Goal: Transaction & Acquisition: Purchase product/service

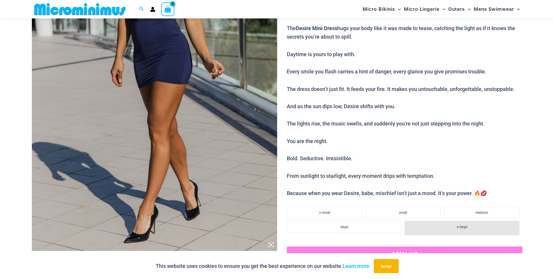
scroll to position [83, 0]
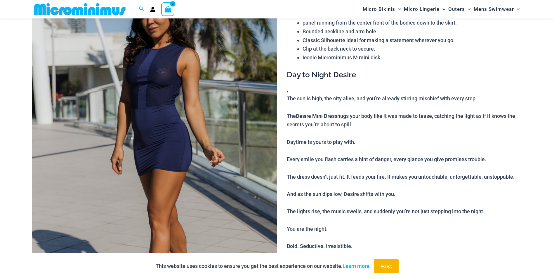
click at [183, 148] on img at bounding box center [154, 154] width 245 height 368
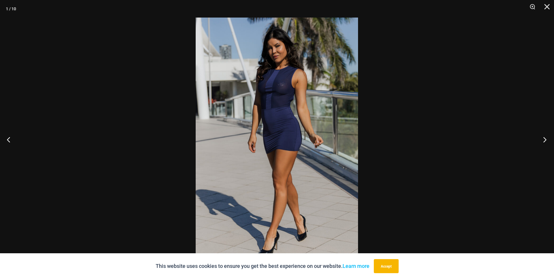
click at [544, 141] on button "Next" at bounding box center [543, 139] width 22 height 29
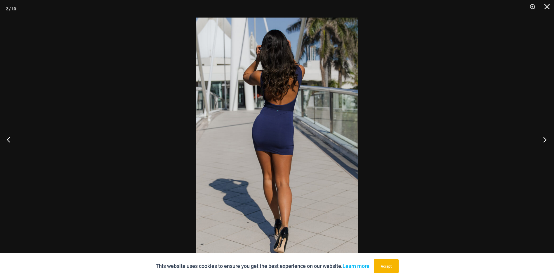
click at [544, 141] on button "Next" at bounding box center [543, 139] width 22 height 29
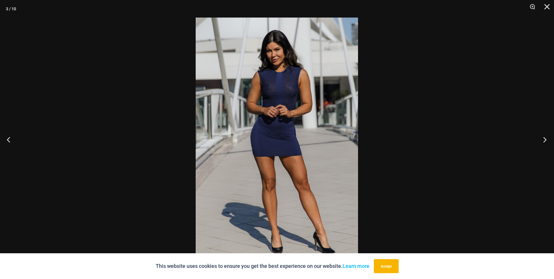
click at [544, 141] on button "Next" at bounding box center [543, 139] width 22 height 29
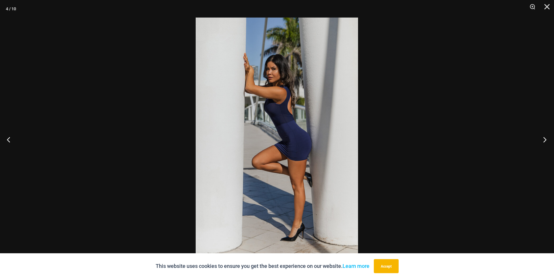
click at [544, 141] on button "Next" at bounding box center [543, 139] width 22 height 29
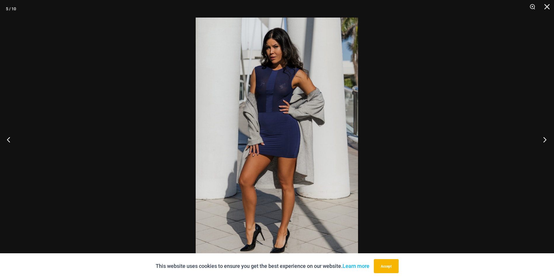
click at [544, 141] on button "Next" at bounding box center [543, 139] width 22 height 29
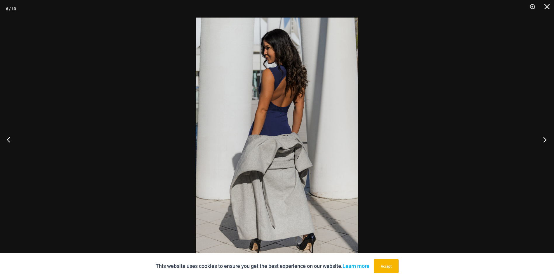
click at [544, 141] on button "Next" at bounding box center [543, 139] width 22 height 29
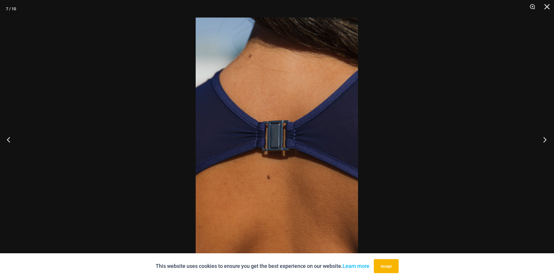
click at [544, 141] on button "Next" at bounding box center [543, 139] width 22 height 29
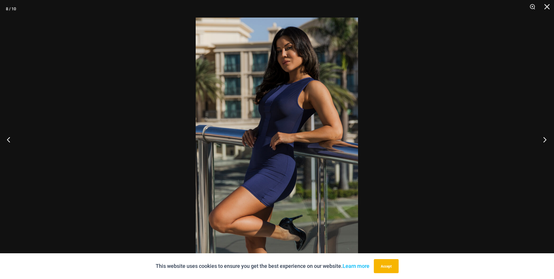
click at [544, 141] on button "Next" at bounding box center [543, 139] width 22 height 29
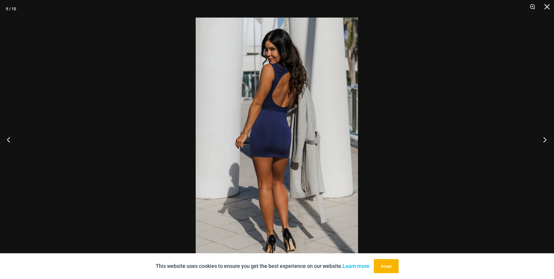
click at [542, 140] on button "Next" at bounding box center [543, 139] width 22 height 29
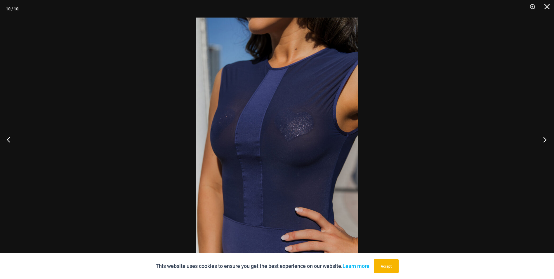
click at [542, 140] on button "Next" at bounding box center [543, 139] width 22 height 29
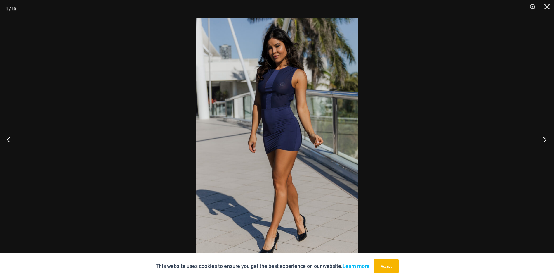
click at [542, 140] on button "Next" at bounding box center [543, 139] width 22 height 29
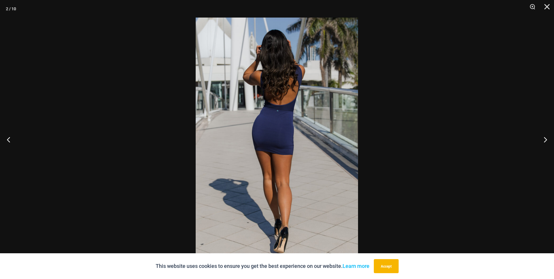
click at [502, 124] on div at bounding box center [277, 139] width 554 height 279
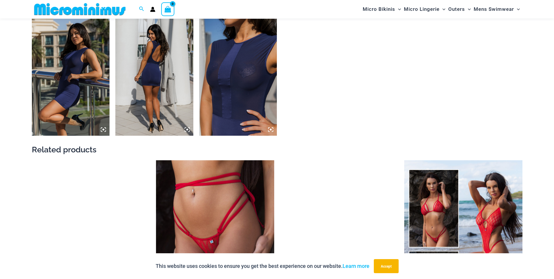
scroll to position [784, 0]
